Goal: Task Accomplishment & Management: Manage account settings

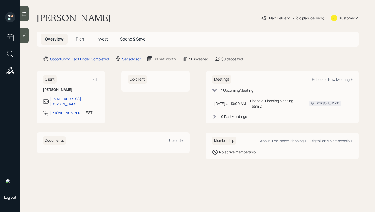
click at [351, 102] on td at bounding box center [347, 103] width 9 height 15
click at [349, 101] on icon at bounding box center [347, 103] width 5 height 5
click at [324, 110] on div "Reschedule" at bounding box center [332, 112] width 37 height 5
click at [349, 101] on icon at bounding box center [347, 103] width 5 height 5
